Goal: Communication & Community: Answer question/provide support

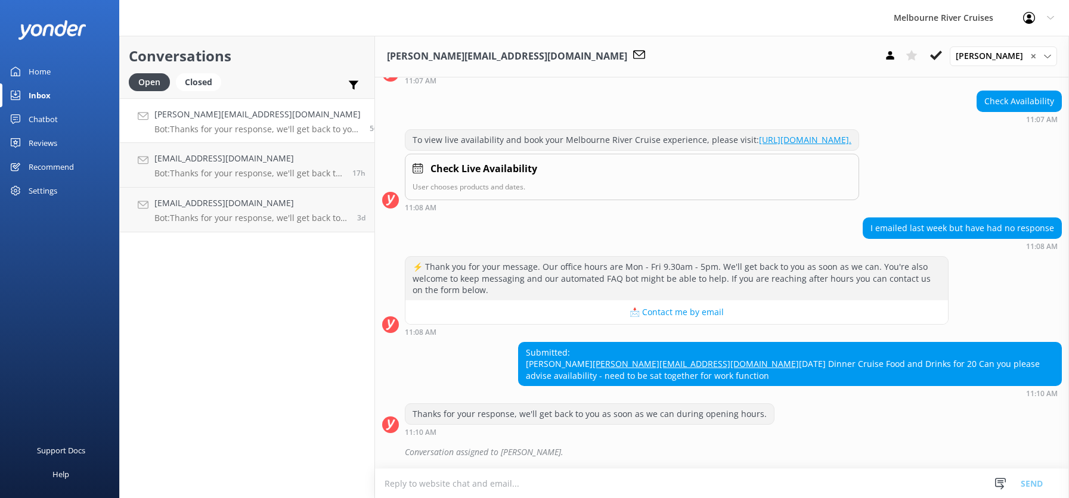
scroll to position [164, 0]
click at [179, 117] on h4 "[PERSON_NAME][EMAIL_ADDRESS][DOMAIN_NAME]" at bounding box center [257, 114] width 206 height 13
click at [199, 163] on h4 "[EMAIL_ADDRESS][DOMAIN_NAME]" at bounding box center [248, 158] width 189 height 13
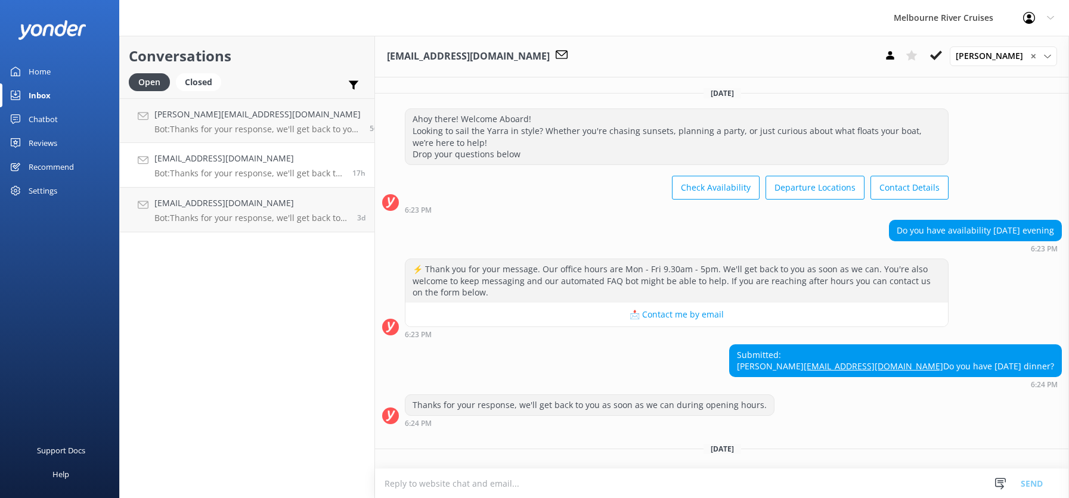
scroll to position [45, 0]
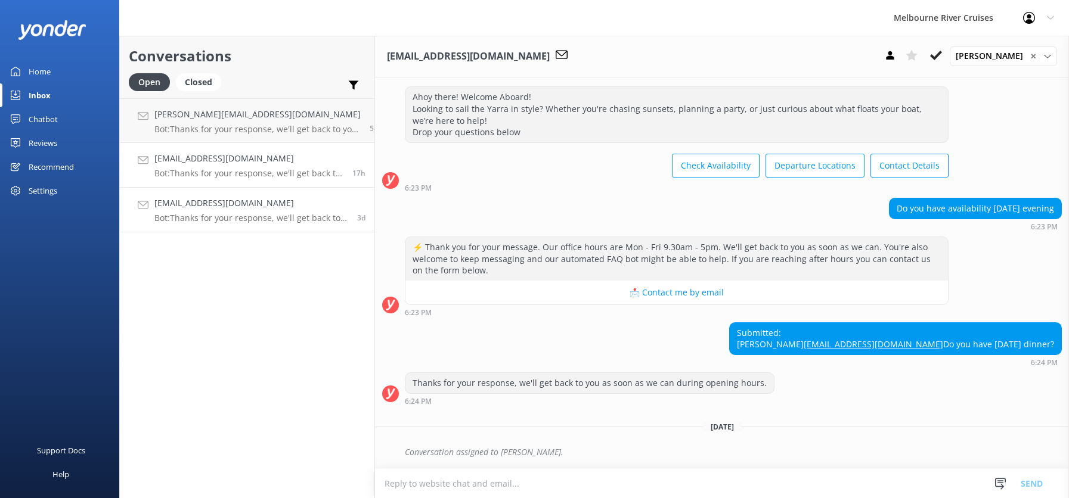
click at [198, 206] on h4 "[EMAIL_ADDRESS][DOMAIN_NAME]" at bounding box center [251, 203] width 194 height 13
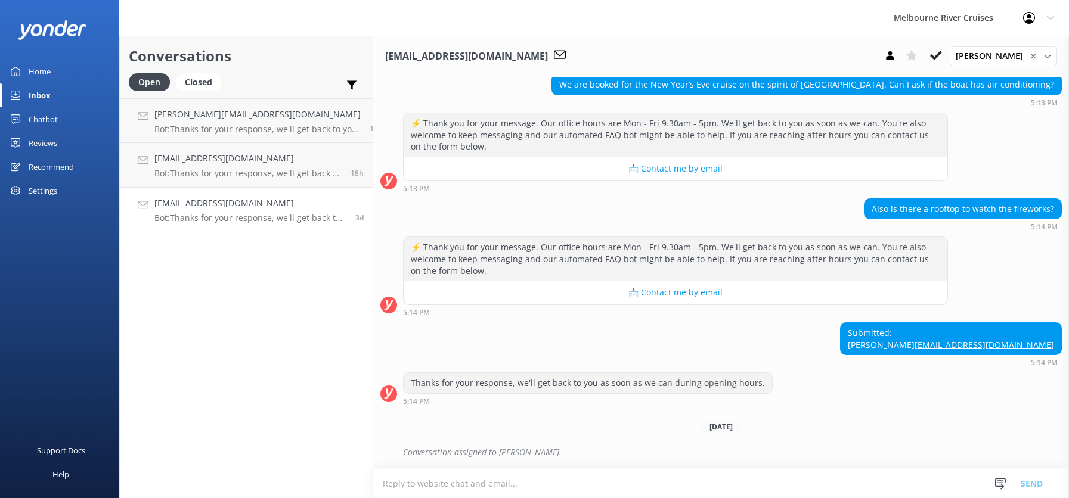
scroll to position [157, 0]
